Goal: Task Accomplishment & Management: Complete application form

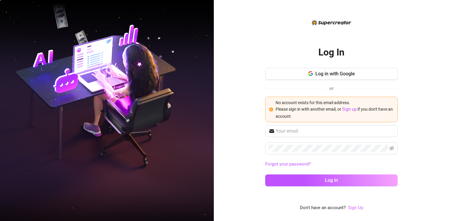
click at [356, 207] on link "Sign Up" at bounding box center [355, 207] width 15 height 5
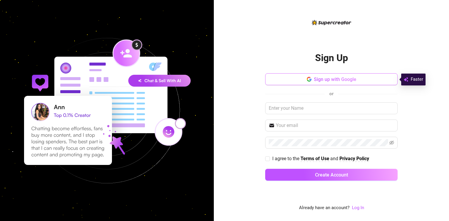
click at [320, 76] on button "Sign up with Google" at bounding box center [331, 79] width 132 height 12
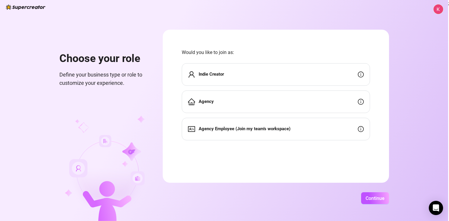
click at [253, 72] on div "Indie Creator" at bounding box center [276, 74] width 188 height 23
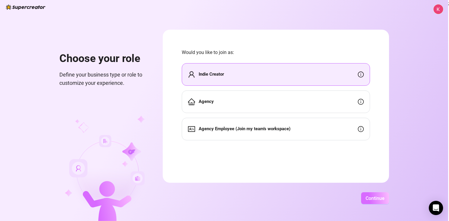
click at [367, 198] on span "Continue" at bounding box center [374, 199] width 19 height 6
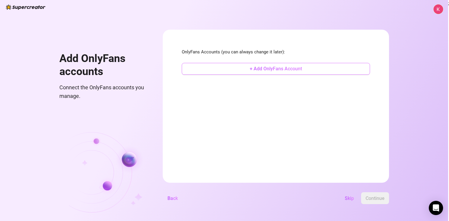
click at [280, 71] on span "+ Add OnlyFans Account" at bounding box center [276, 69] width 52 height 6
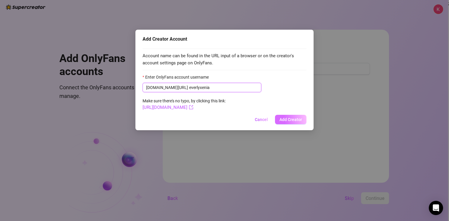
type input "everlyxenia"
click at [291, 121] on span "Add Creator" at bounding box center [290, 119] width 23 height 5
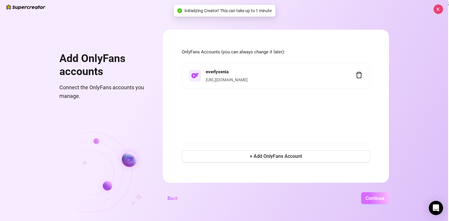
click at [366, 196] on span "Continue" at bounding box center [374, 199] width 19 height 6
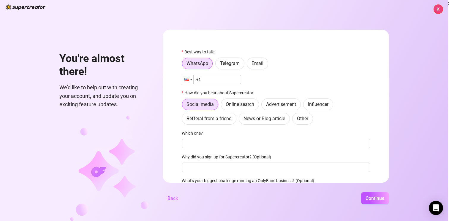
click at [188, 82] on div at bounding box center [187, 79] width 11 height 9
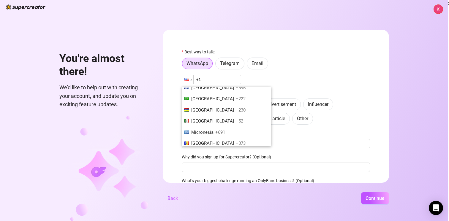
scroll to position [1374, 0]
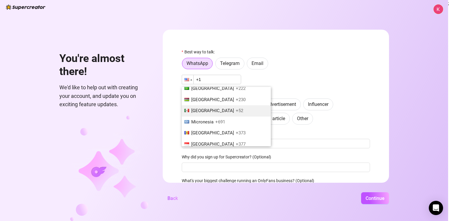
click at [196, 108] on span "Mexico" at bounding box center [212, 110] width 43 height 5
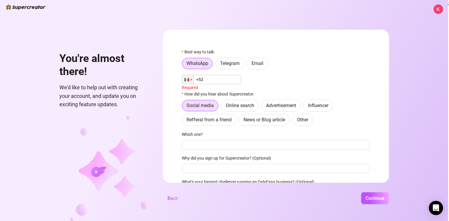
click at [217, 79] on input "+52" at bounding box center [211, 79] width 59 height 9
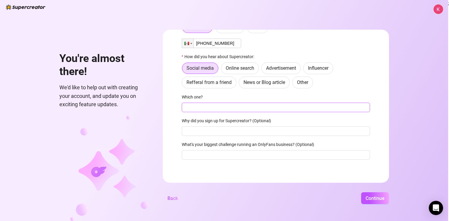
scroll to position [38, 0]
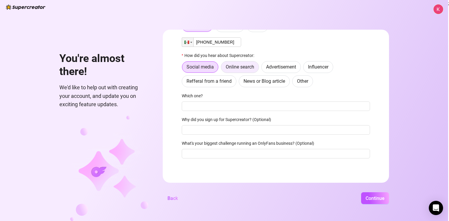
type input "+52 561 421 5090"
click at [241, 67] on span "Online search" at bounding box center [240, 67] width 28 height 6
click at [223, 69] on input "Online search" at bounding box center [223, 69] width 0 height 0
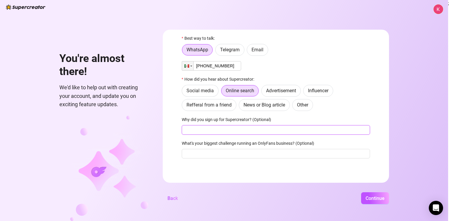
click at [223, 129] on input "Why did you sign up for Supercreator? (Optional)" at bounding box center [276, 129] width 188 height 9
type input "to see what it offers"
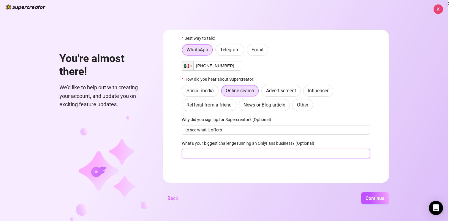
click at [243, 153] on input "What's your biggest challenge running an OnlyFans business? (Optional)" at bounding box center [276, 153] width 188 height 9
type input "chatting"
click at [371, 198] on span "Continue" at bounding box center [374, 199] width 19 height 6
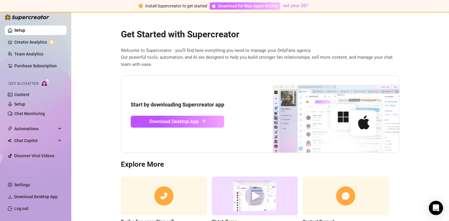
click at [244, 3] on span "Download for Mac Apple M Chip" at bounding box center [248, 6] width 60 height 7
